Goal: Transaction & Acquisition: Purchase product/service

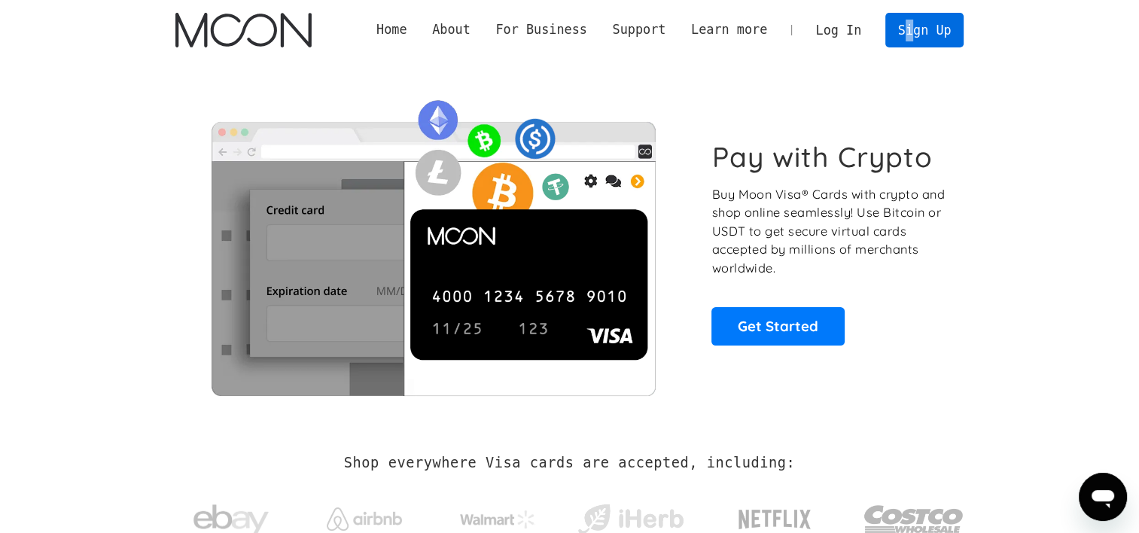
drag, startPoint x: 911, startPoint y: 53, endPoint x: 919, endPoint y: 40, distance: 15.5
click at [919, 40] on div "Home About About Moon Careers Founder's Letter For Business Business Moon APIs …" at bounding box center [570, 30] width 834 height 60
click at [919, 40] on link "Sign Up" at bounding box center [924, 30] width 78 height 34
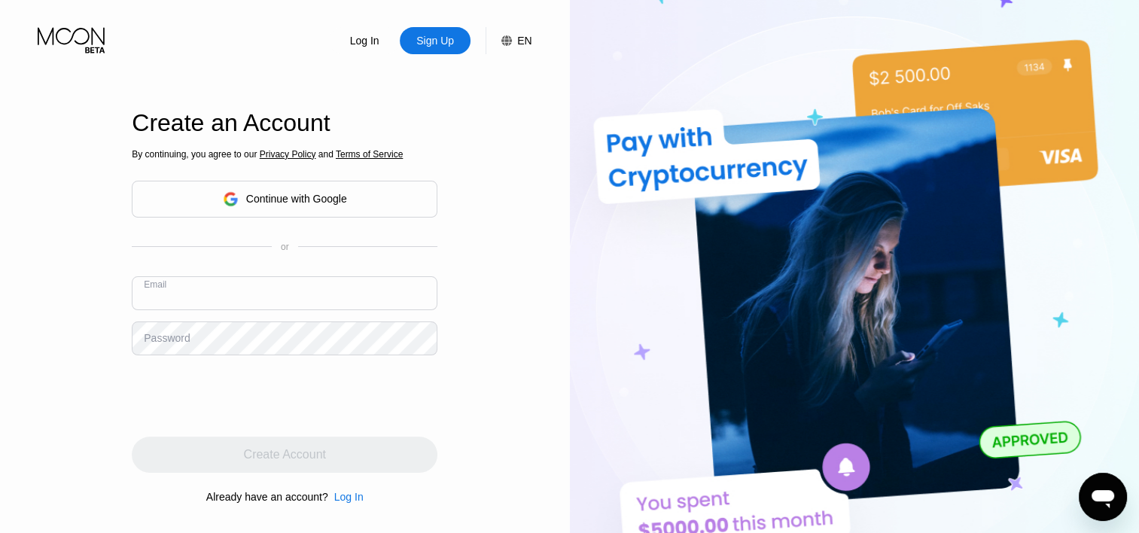
click at [290, 285] on input "text" at bounding box center [285, 293] width 306 height 34
paste input "[EMAIL_ADDRESS][DOMAIN_NAME]"
type input "[EMAIL_ADDRESS][DOMAIN_NAME]"
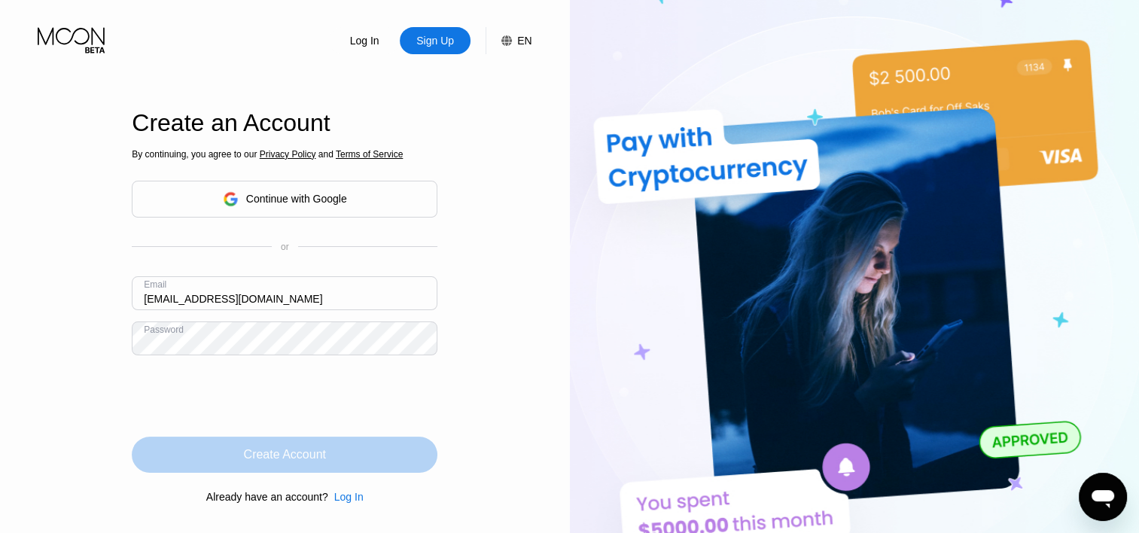
click at [229, 455] on div "Create Account" at bounding box center [285, 455] width 306 height 36
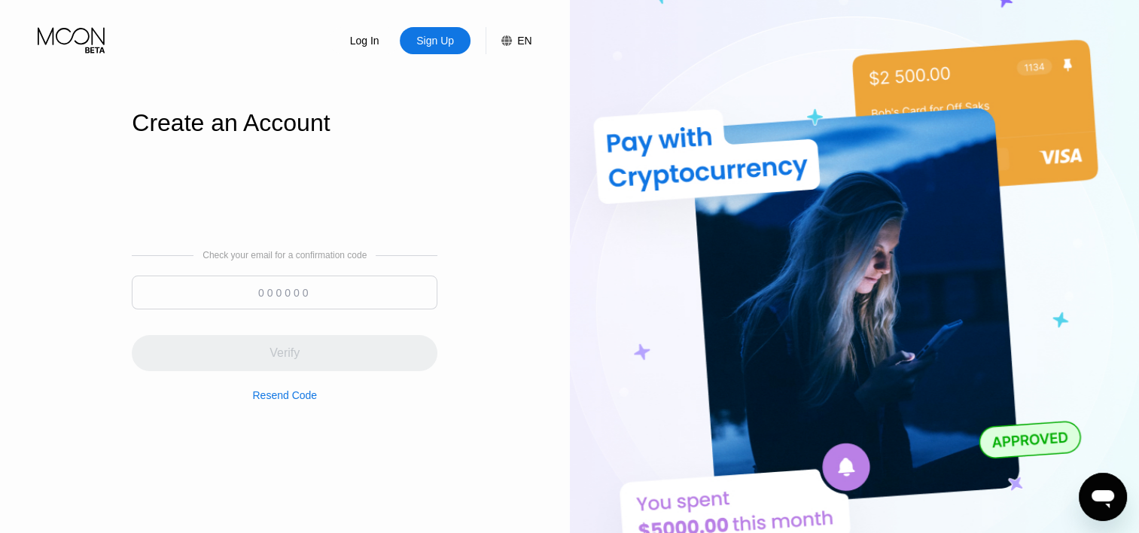
click at [291, 300] on input at bounding box center [285, 293] width 306 height 34
paste input "892231"
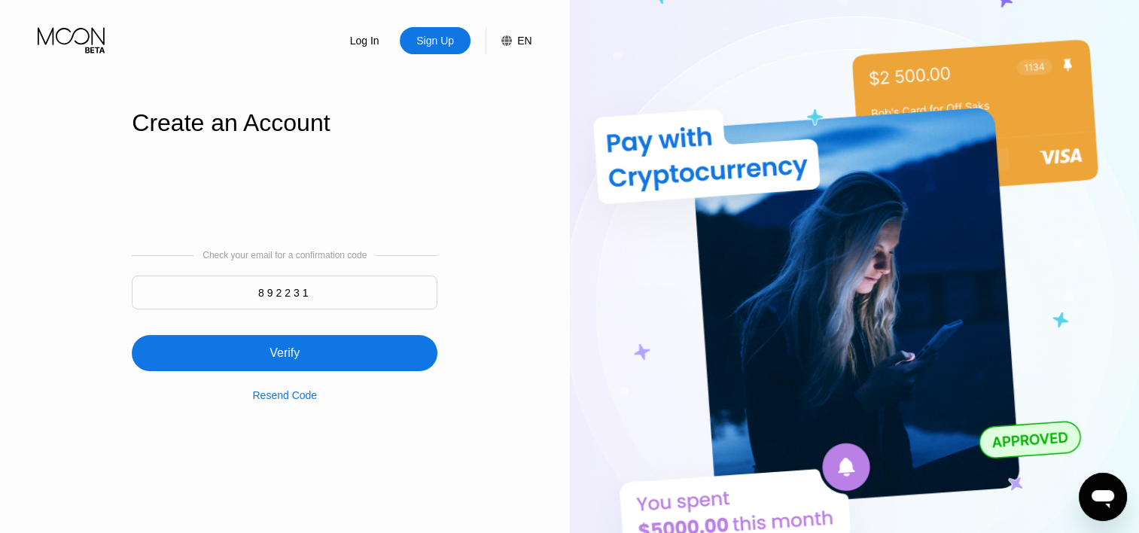
type input "892231"
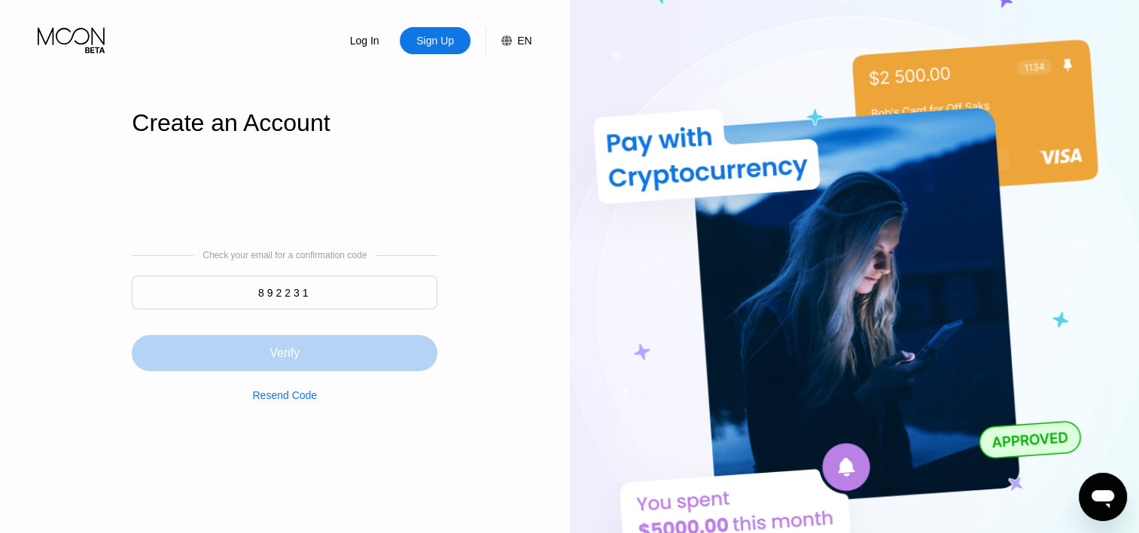
click at [251, 344] on div "Verify" at bounding box center [285, 353] width 306 height 36
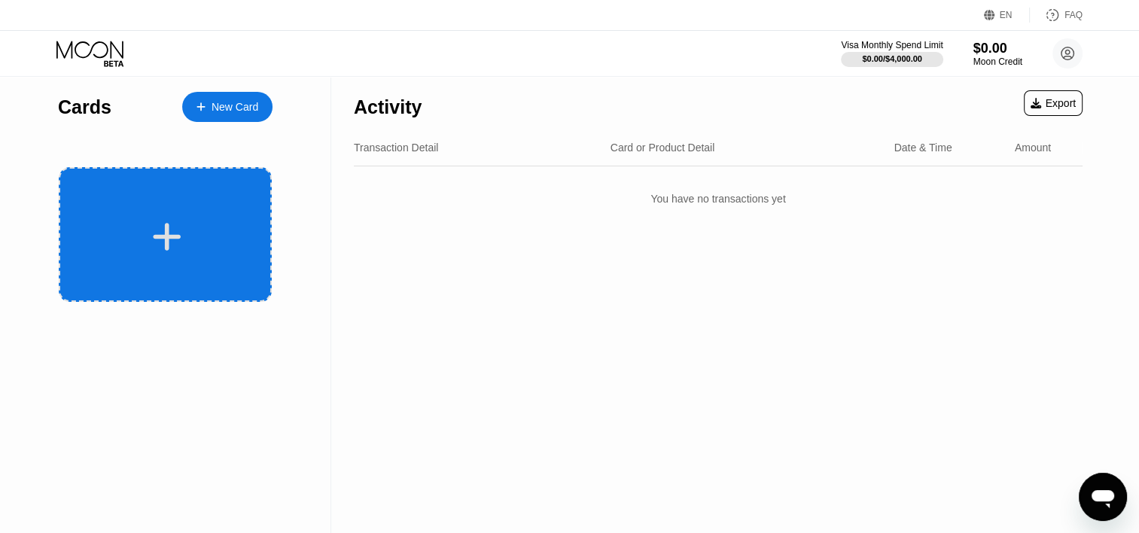
click at [228, 218] on div at bounding box center [165, 234] width 213 height 135
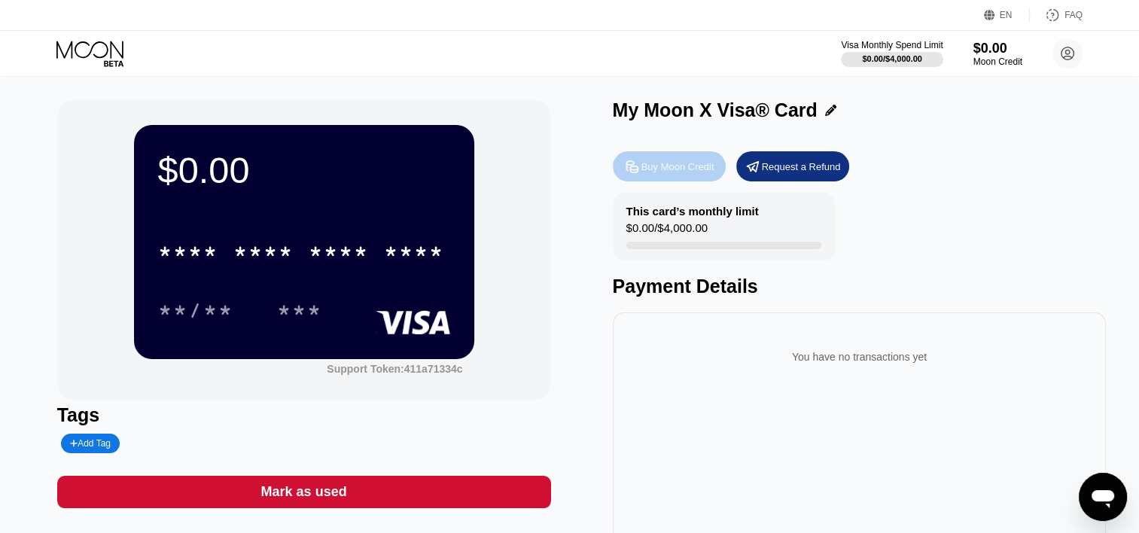
click at [645, 160] on div "Buy Moon Credit" at bounding box center [669, 166] width 113 height 30
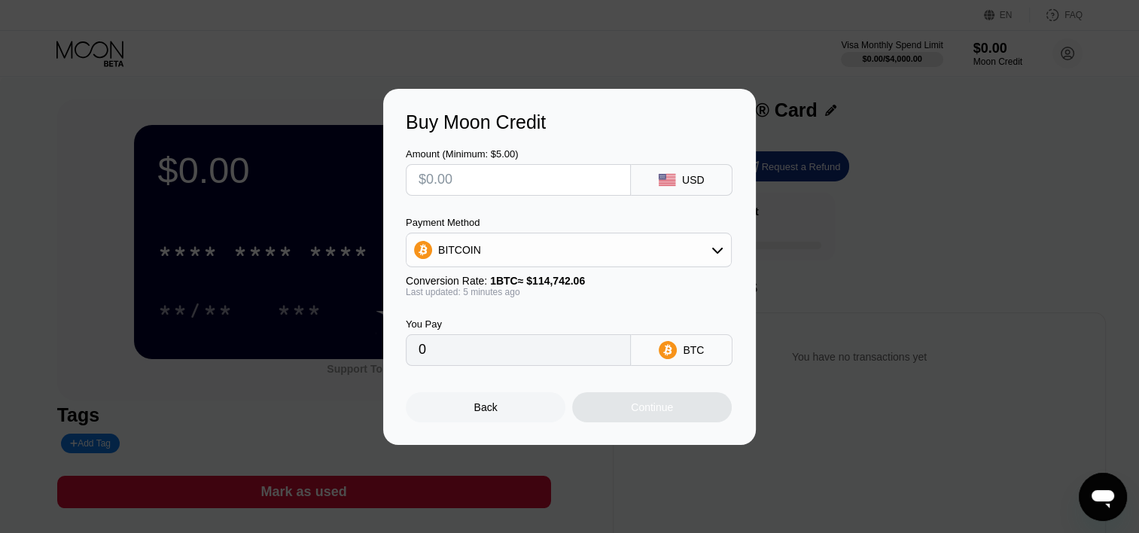
click at [506, 182] on input "text" at bounding box center [519, 180] width 200 height 30
type input "$1"
type input "0.00000872"
type input "$18"
type input "0.00015688"
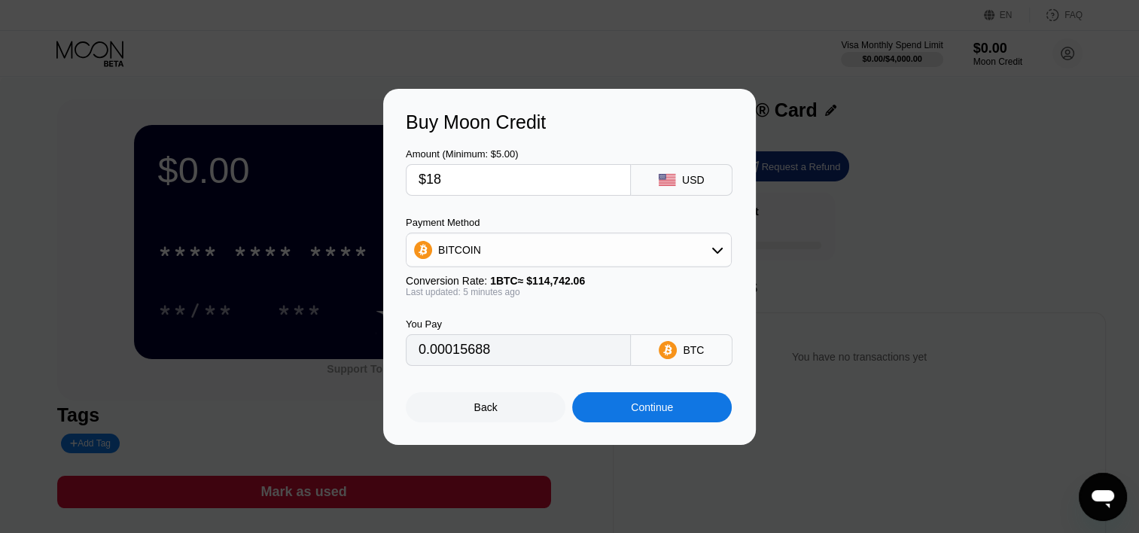
type input "$187"
type input "0.00162975"
type input "$1878"
type input "0.01636715"
type input "$1878.6"
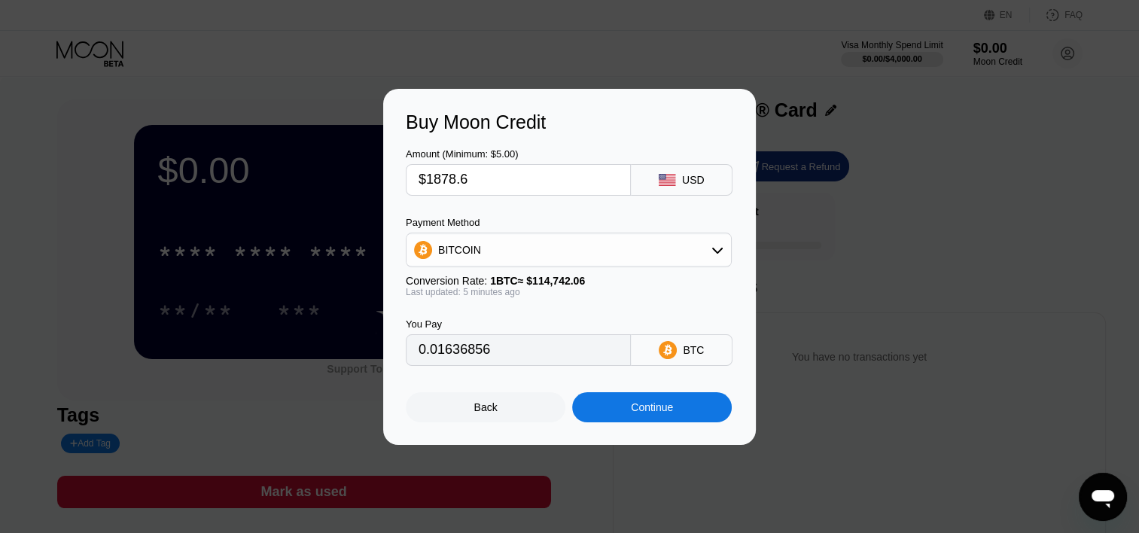
type input "0.01637378"
type input "$1878.60"
click at [523, 239] on div "BITCOIN" at bounding box center [569, 250] width 325 height 30
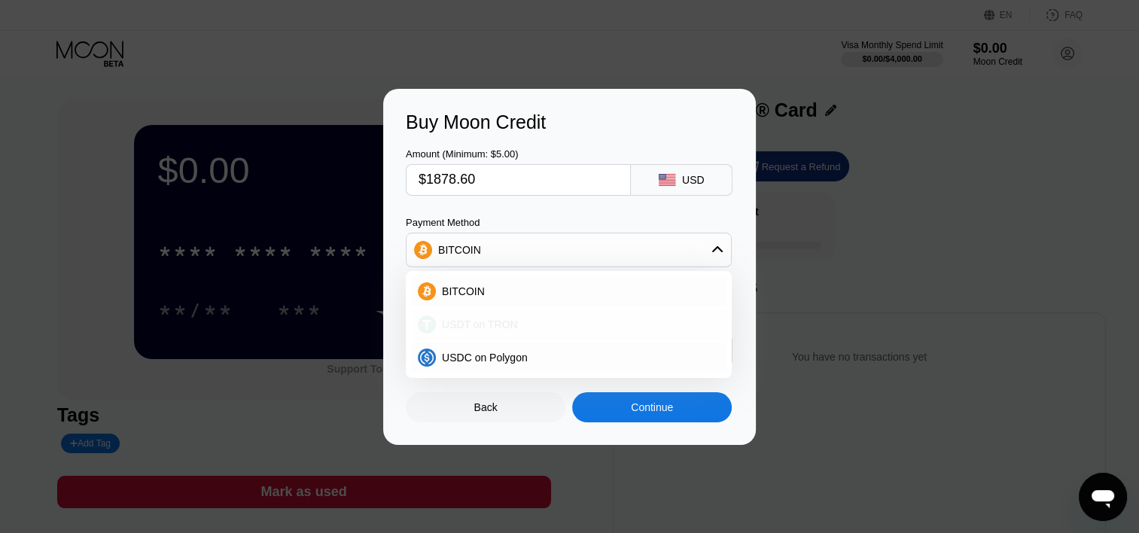
click at [497, 319] on span "USDT on TRON" at bounding box center [480, 325] width 76 height 12
type input "1897.58"
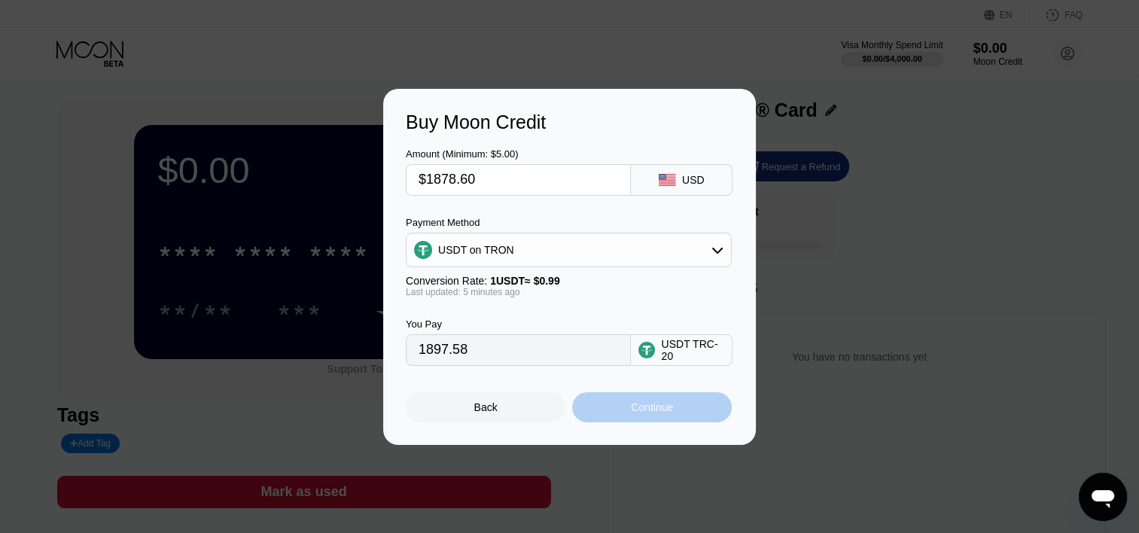
click at [627, 422] on div "Continue" at bounding box center [652, 407] width 160 height 30
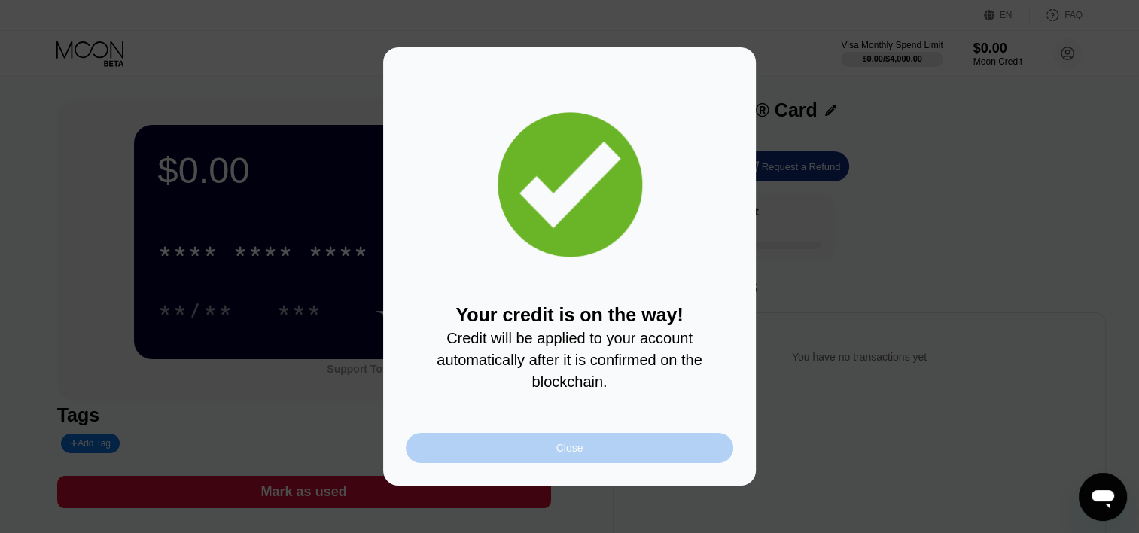
click at [545, 463] on div "Close" at bounding box center [570, 448] width 328 height 30
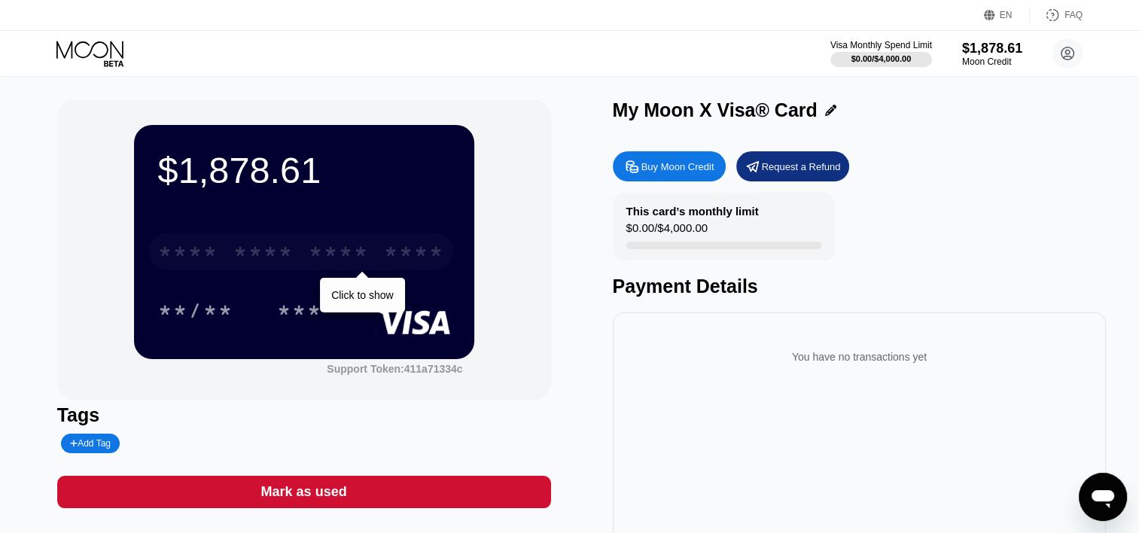
click at [339, 255] on div "* * * *" at bounding box center [339, 254] width 60 height 24
click at [300, 270] on div "* * * * * * * * * * * * 2994" at bounding box center [301, 252] width 304 height 38
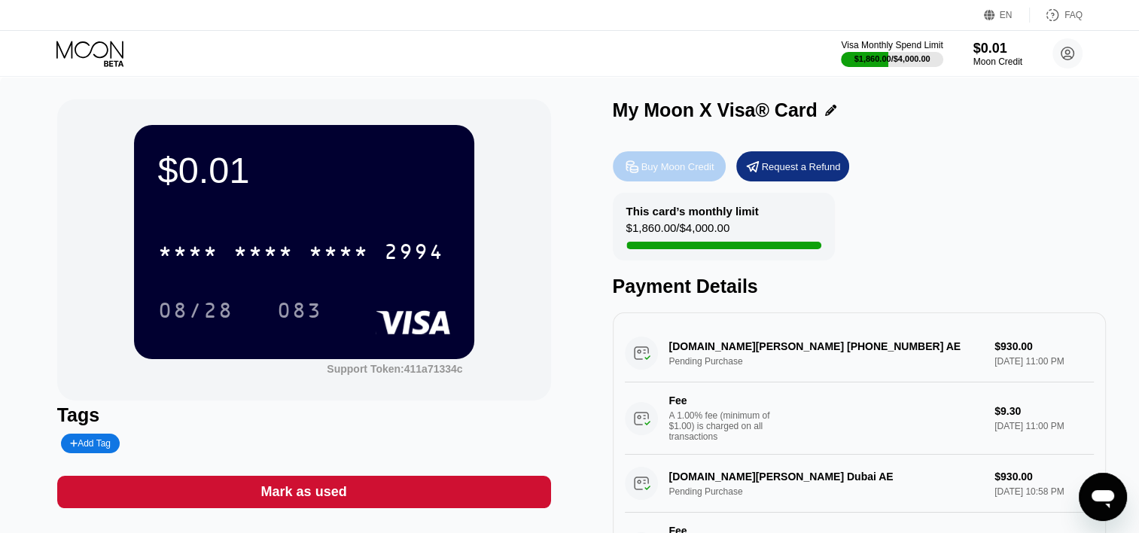
click at [648, 158] on div "Buy Moon Credit" at bounding box center [669, 166] width 113 height 30
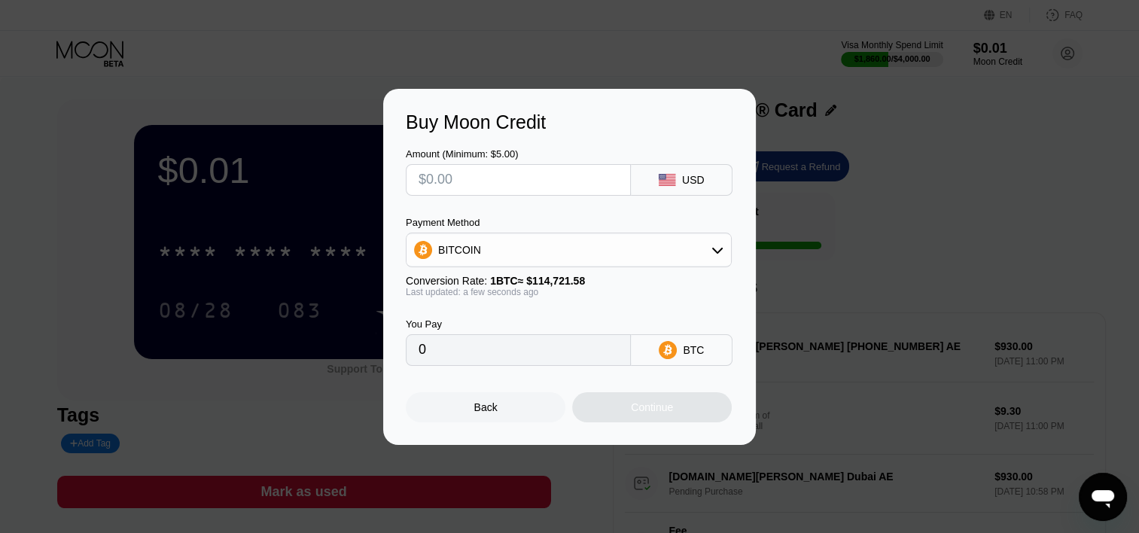
click at [515, 181] on input "text" at bounding box center [519, 180] width 200 height 30
type input "$1"
type input "0.00000872"
type input "$18"
type input "0.00015691"
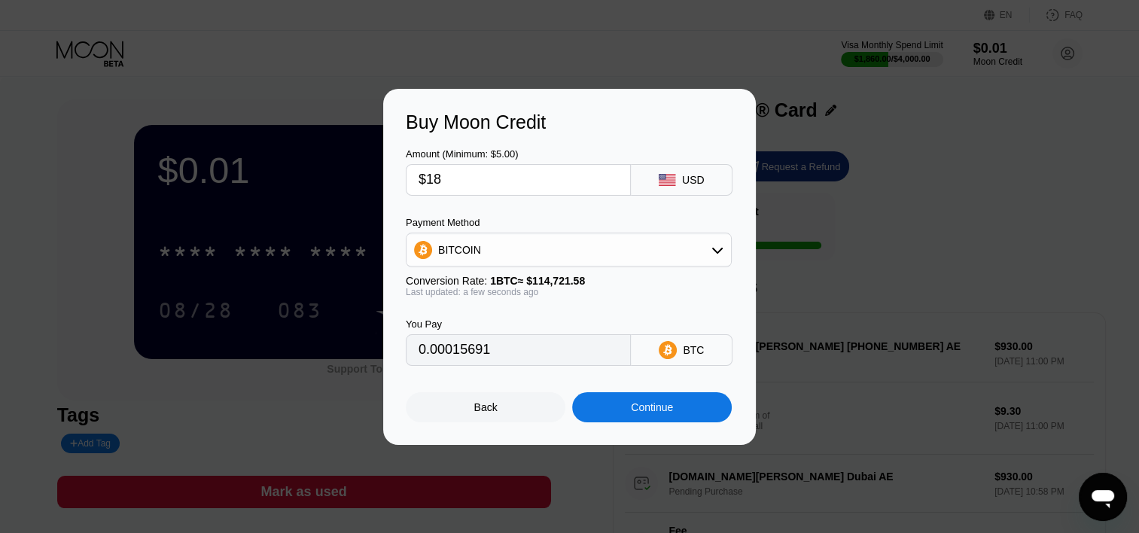
type input "$187"
type input "0.00163004"
type input "$1878"
type input "0.01637007"
type input "$1878.5"
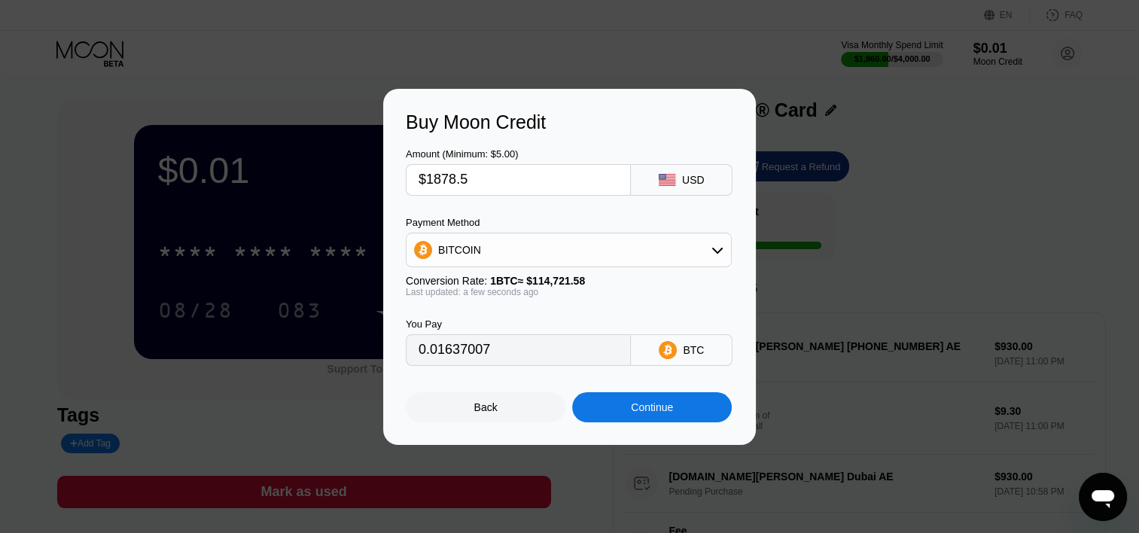
type input "0.01637443"
type input "$1878.58"
type input "0.01637513"
type input "$1878.58"
click at [548, 250] on div "BITCOIN" at bounding box center [569, 250] width 325 height 30
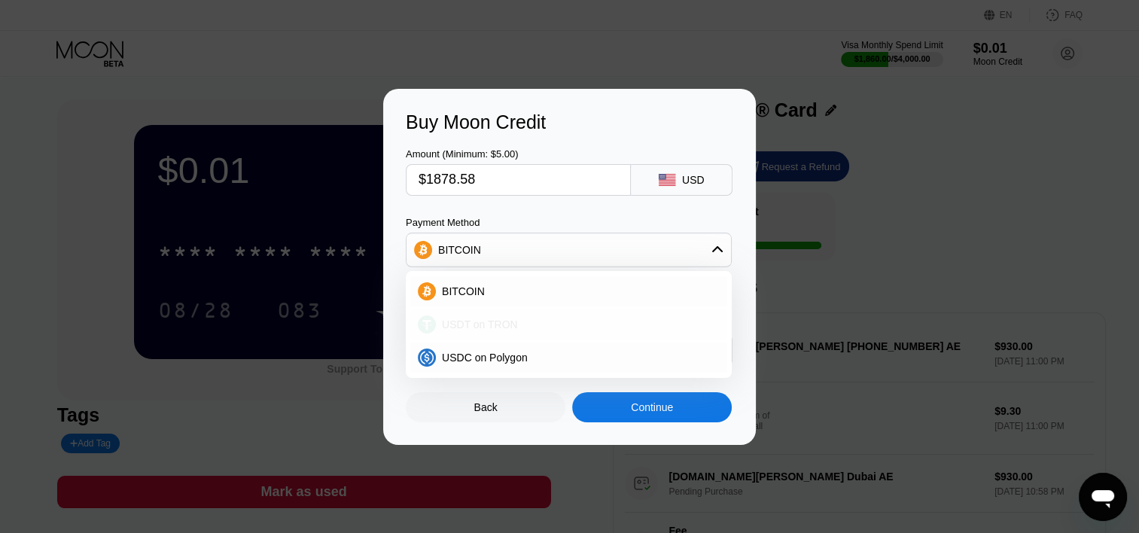
click at [489, 325] on span "USDT on TRON" at bounding box center [480, 325] width 76 height 12
type input "1897.56"
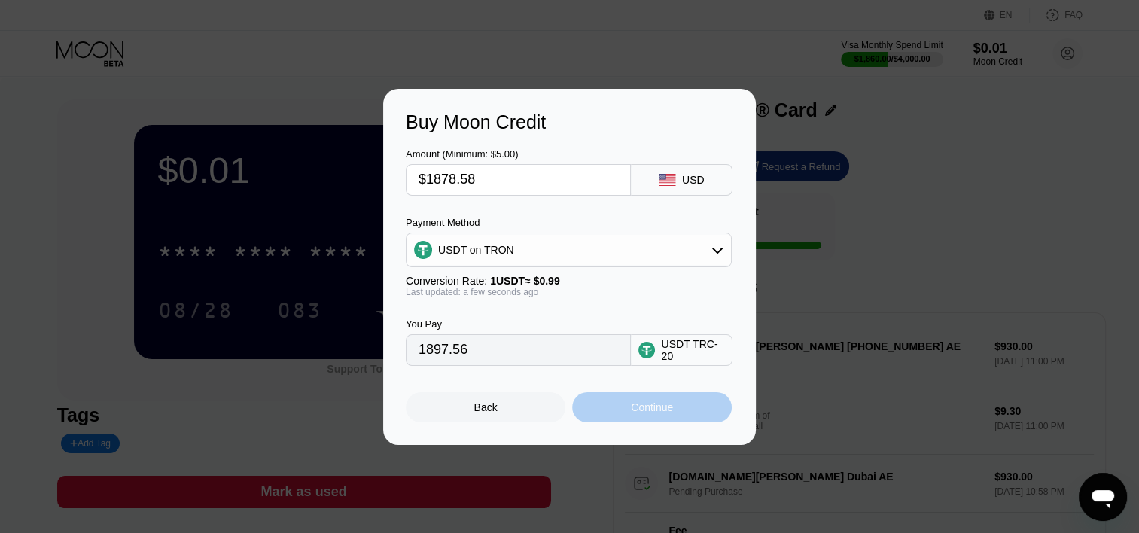
click at [623, 417] on div "Continue" at bounding box center [652, 407] width 160 height 30
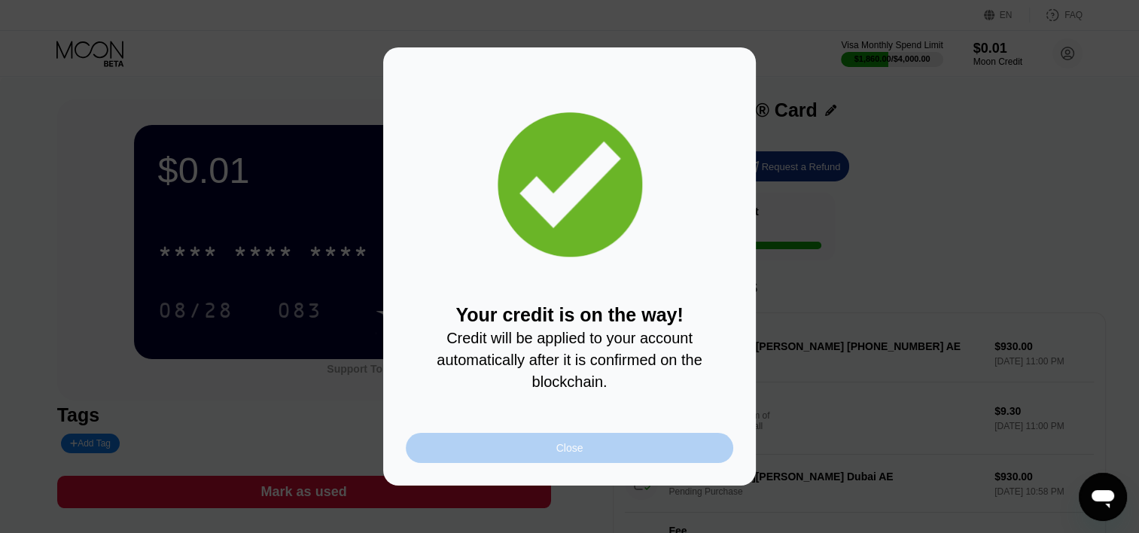
click at [535, 446] on div "Close" at bounding box center [570, 448] width 328 height 30
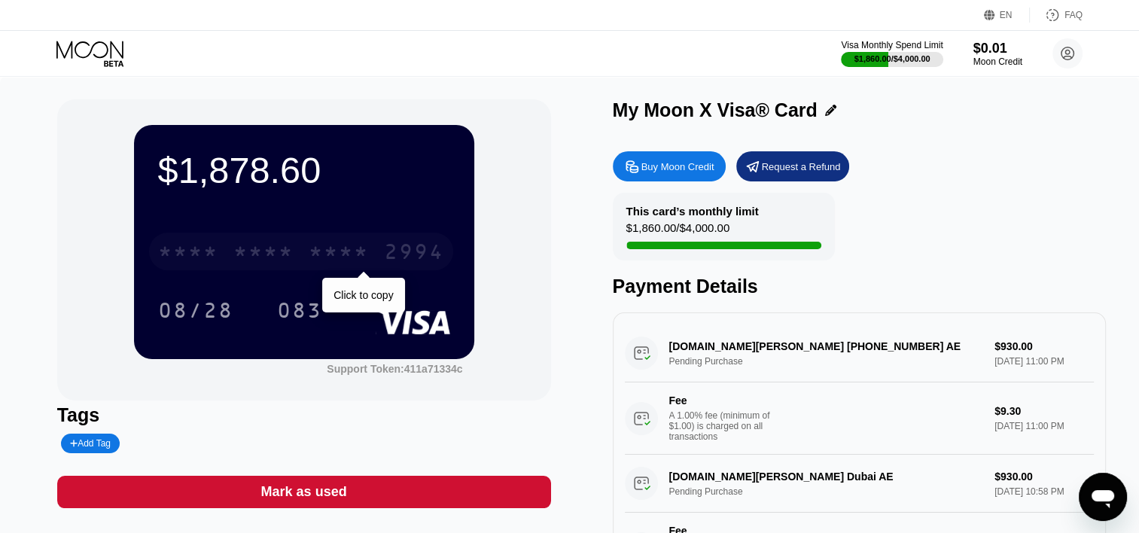
click at [253, 256] on div "* * * *" at bounding box center [263, 254] width 60 height 24
